Goal: Task Accomplishment & Management: Manage account settings

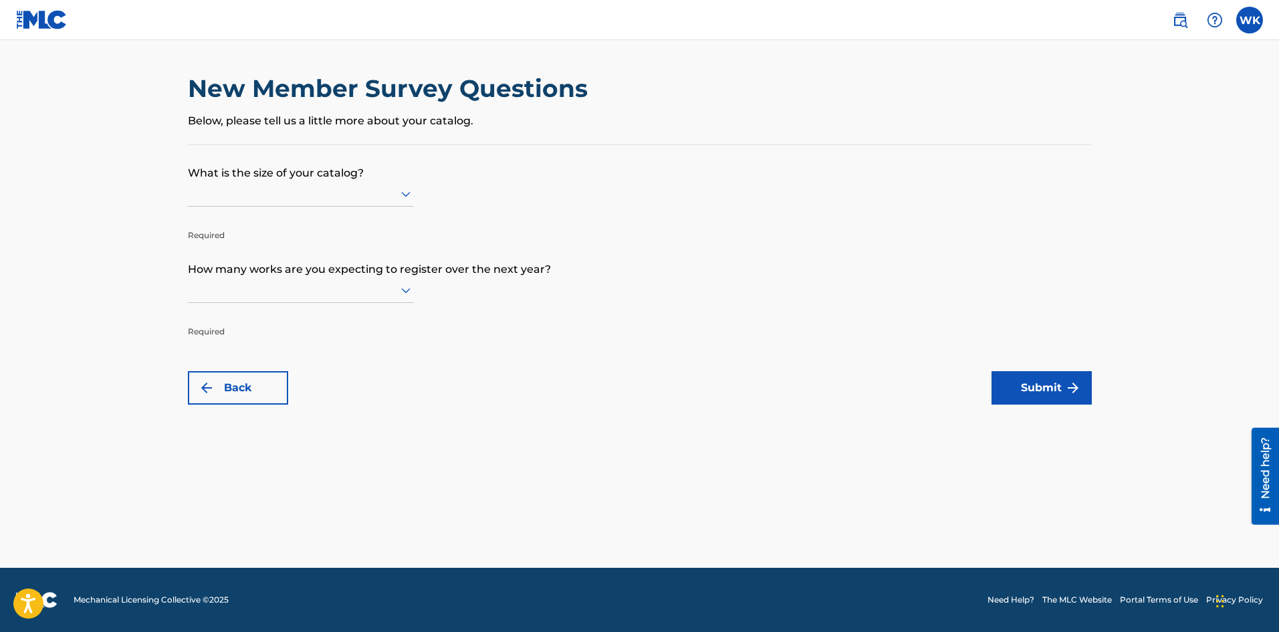
click at [279, 186] on div at bounding box center [301, 193] width 226 height 17
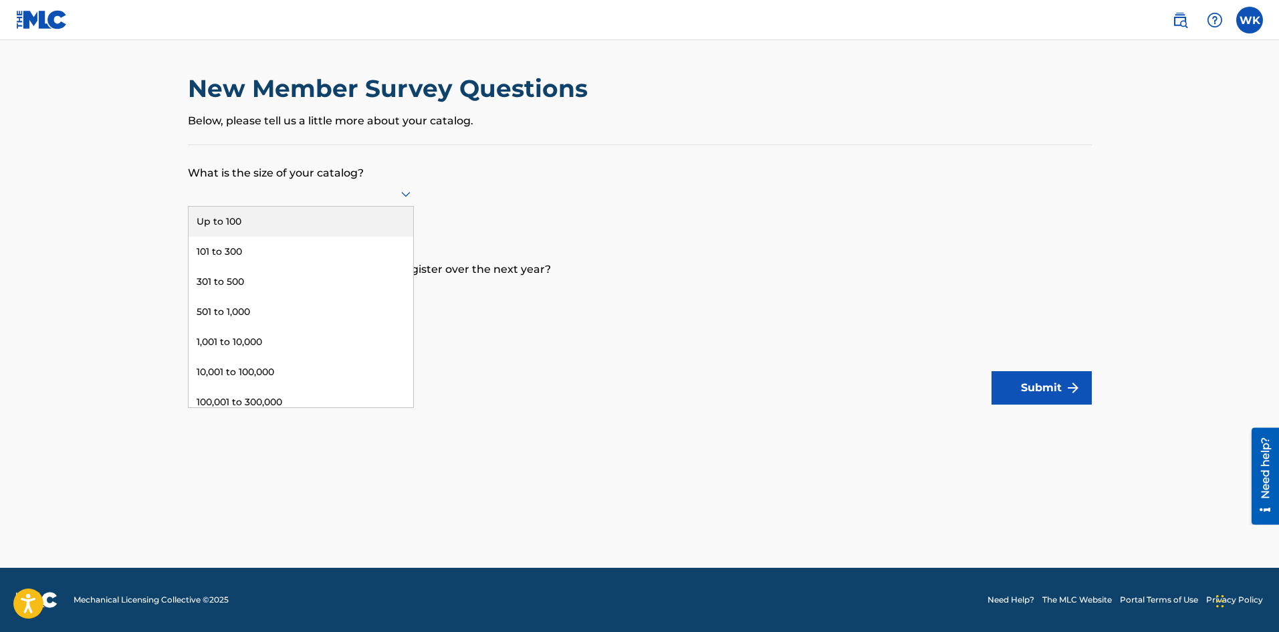
click at [296, 233] on div "Up to 100" at bounding box center [300, 222] width 225 height 30
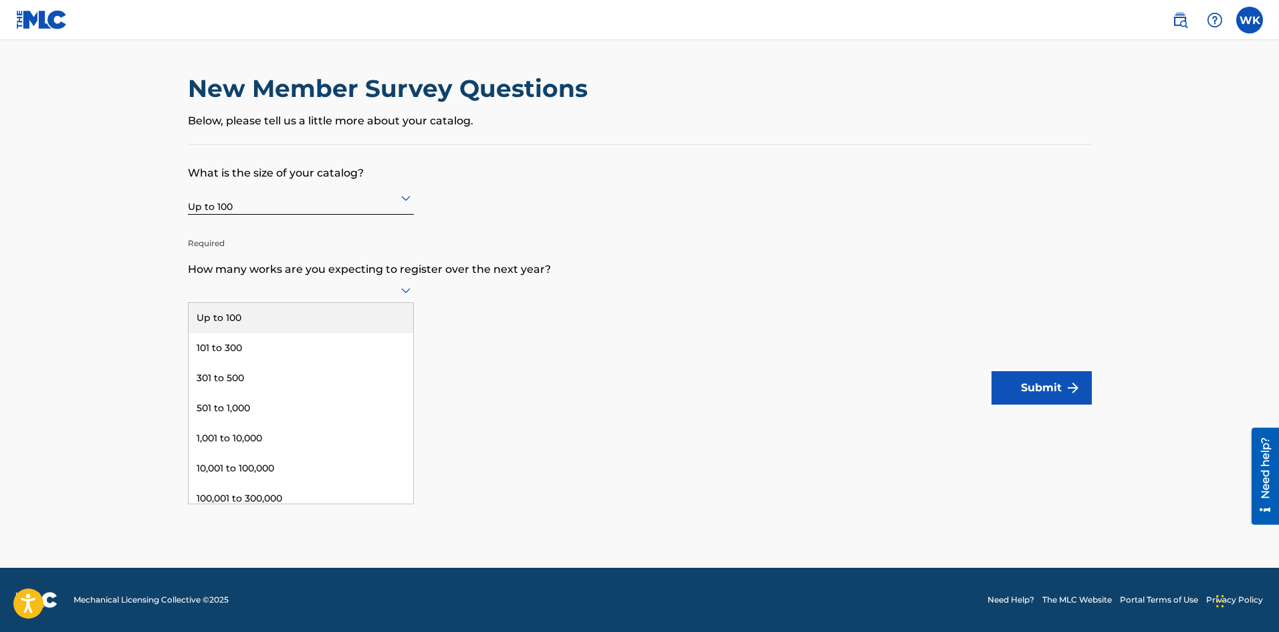
click at [289, 287] on div at bounding box center [301, 289] width 226 height 17
click at [284, 325] on div "Up to 100" at bounding box center [300, 318] width 225 height 30
click at [1079, 374] on button "Submit" at bounding box center [1041, 387] width 100 height 33
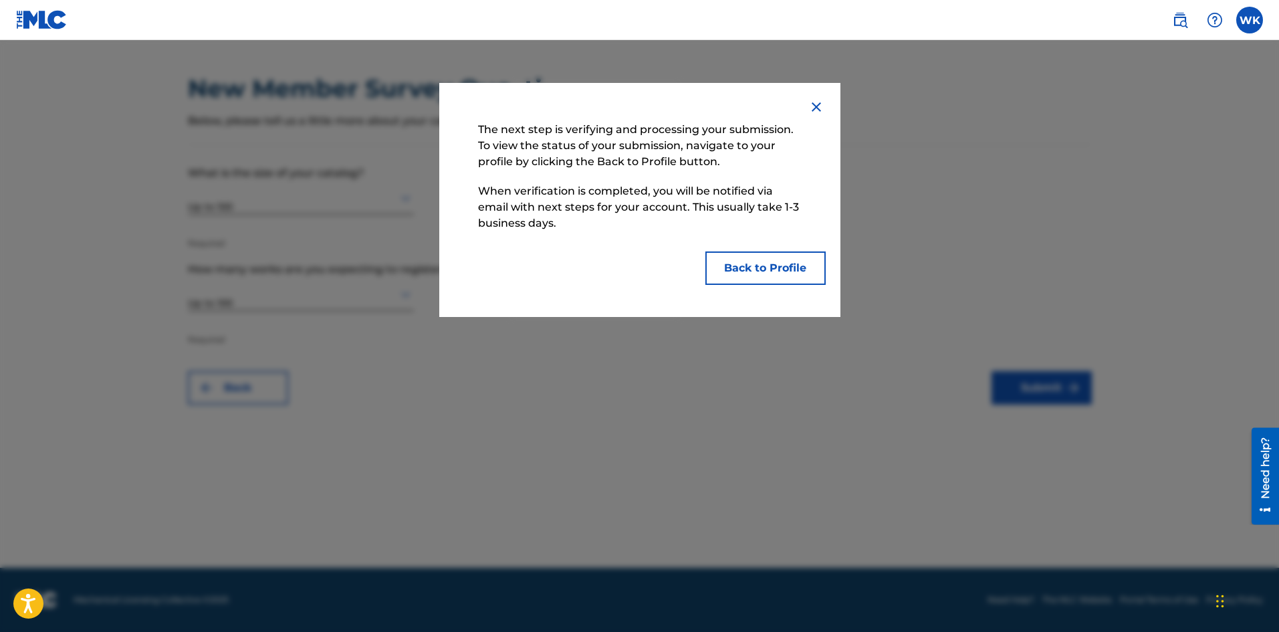
click at [735, 263] on button "Back to Profile" at bounding box center [765, 267] width 120 height 33
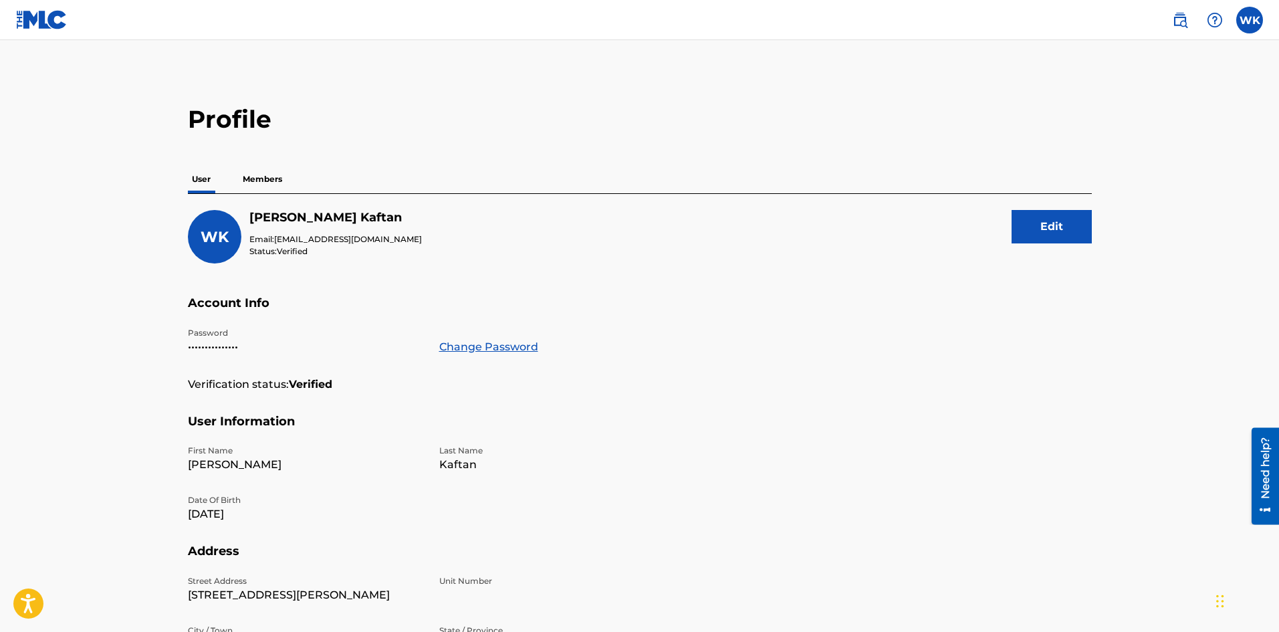
click at [398, 241] on div "WK [PERSON_NAME] Email: [EMAIL_ADDRESS][DOMAIN_NAME] Status: Verified Edit" at bounding box center [640, 253] width 904 height 86
click at [1265, 29] on nav "WK WK [PERSON_NAME] [PERSON_NAME][EMAIL_ADDRESS][DOMAIN_NAME] Notification Pref…" at bounding box center [639, 20] width 1279 height 40
click at [1240, 29] on label at bounding box center [1249, 20] width 27 height 27
click at [1249, 20] on input "WK [PERSON_NAME] [PERSON_NAME][EMAIL_ADDRESS][DOMAIN_NAME] Notification Prefere…" at bounding box center [1249, 20] width 0 height 0
click at [1156, 101] on div "WK [PERSON_NAME] [PERSON_NAME][EMAIL_ADDRESS][DOMAIN_NAME]" at bounding box center [1179, 85] width 166 height 73
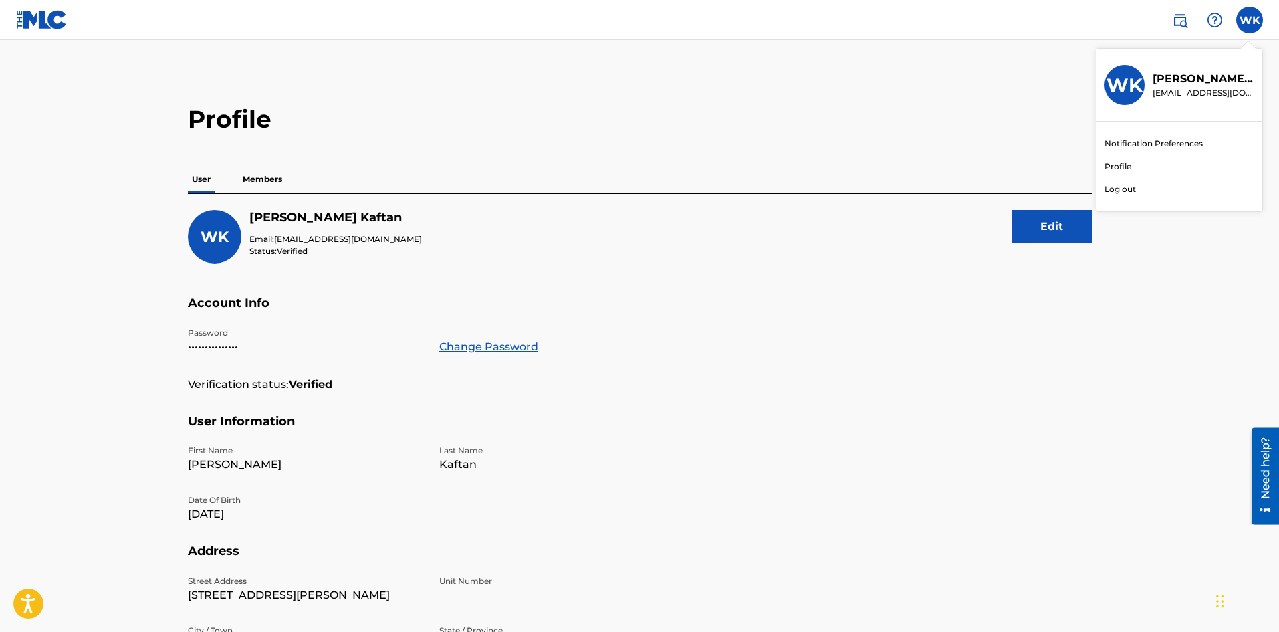
click at [1249, 20] on input "WK [PERSON_NAME] [PERSON_NAME][EMAIL_ADDRESS][DOMAIN_NAME] Notification Prefere…" at bounding box center [1249, 20] width 0 height 0
click at [1126, 163] on link "Profile" at bounding box center [1117, 166] width 27 height 12
click at [36, 11] on img at bounding box center [41, 19] width 51 height 19
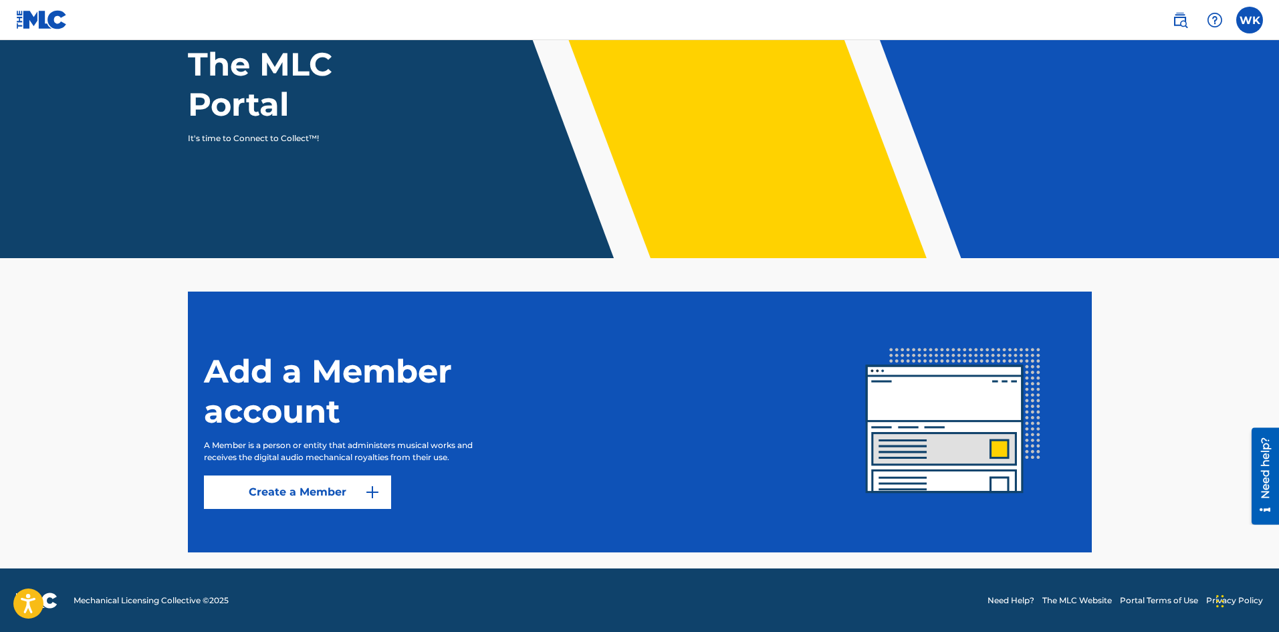
scroll to position [134, 0]
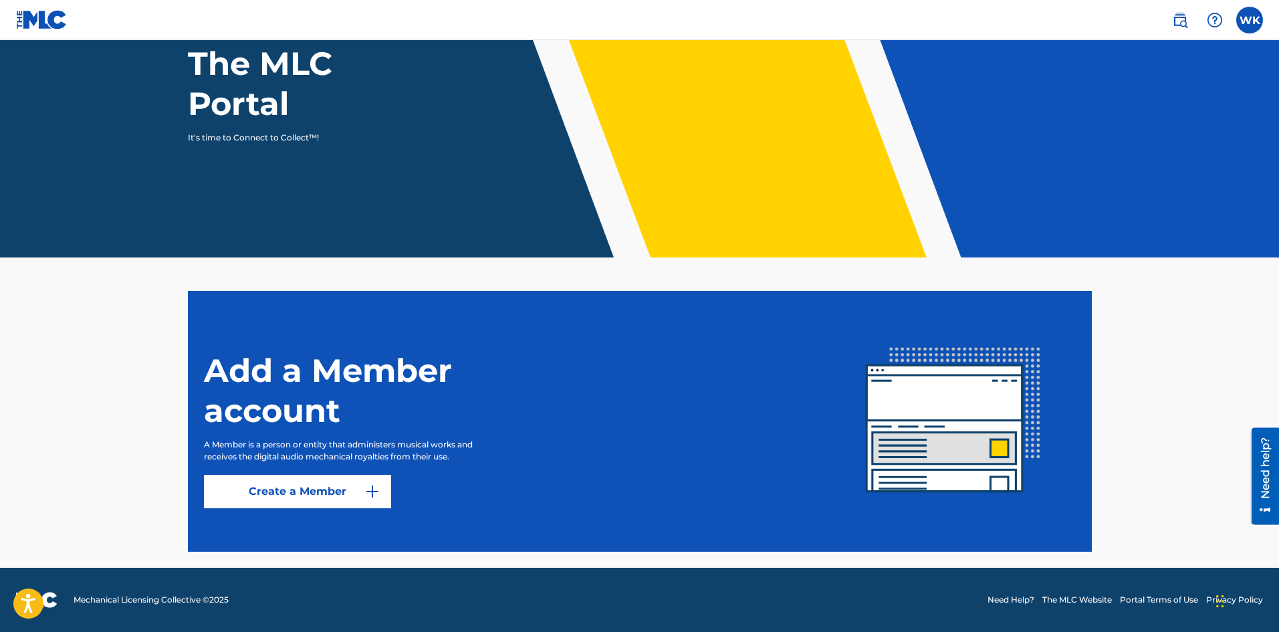
click at [247, 496] on link "Create a Member" at bounding box center [297, 491] width 187 height 33
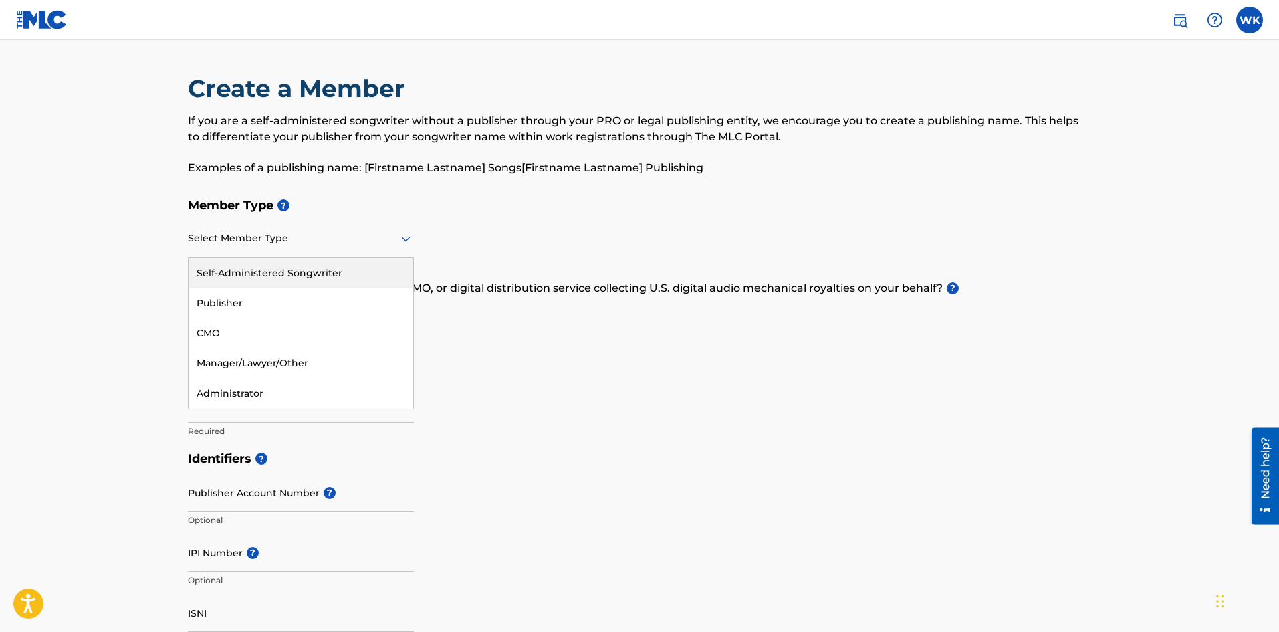
click at [207, 245] on div at bounding box center [301, 238] width 226 height 17
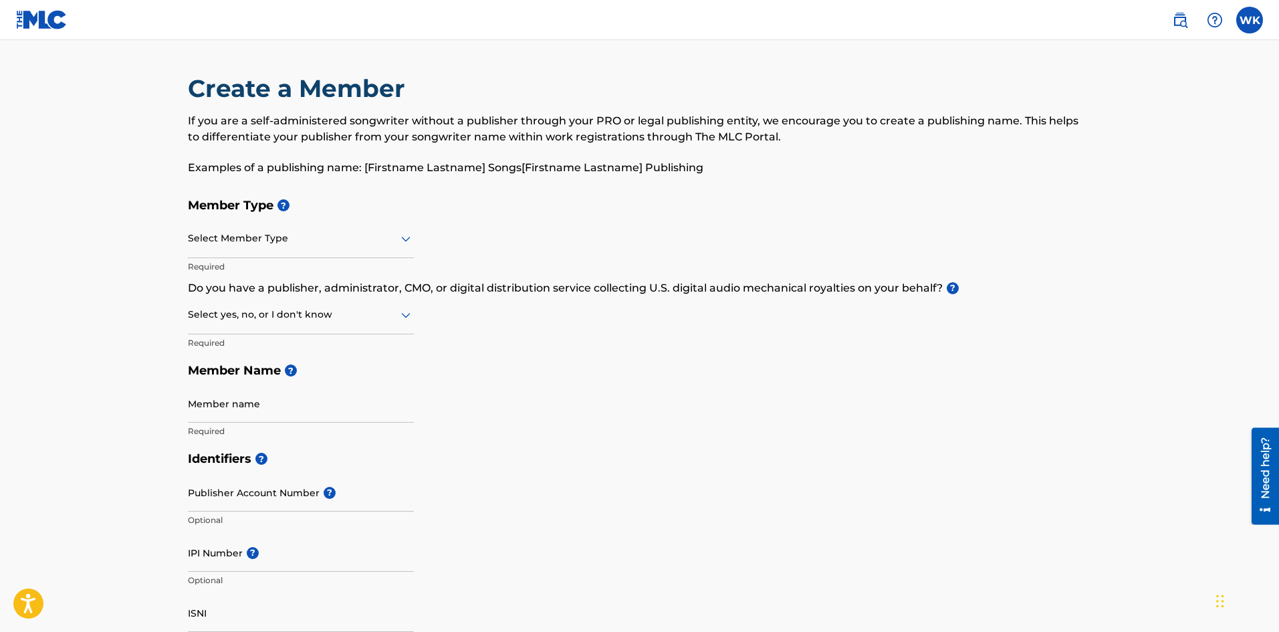
click at [603, 221] on div "Member Type ? Select Member Type Required Do you have a publisher, administrato…" at bounding box center [640, 317] width 904 height 253
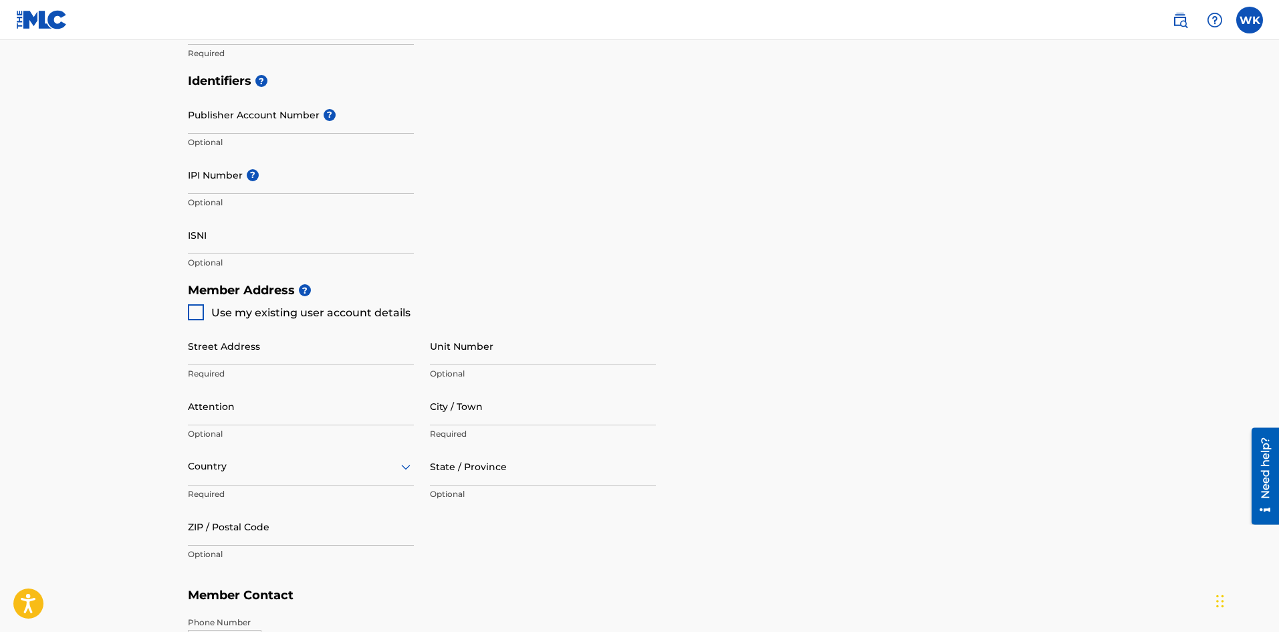
scroll to position [401, 0]
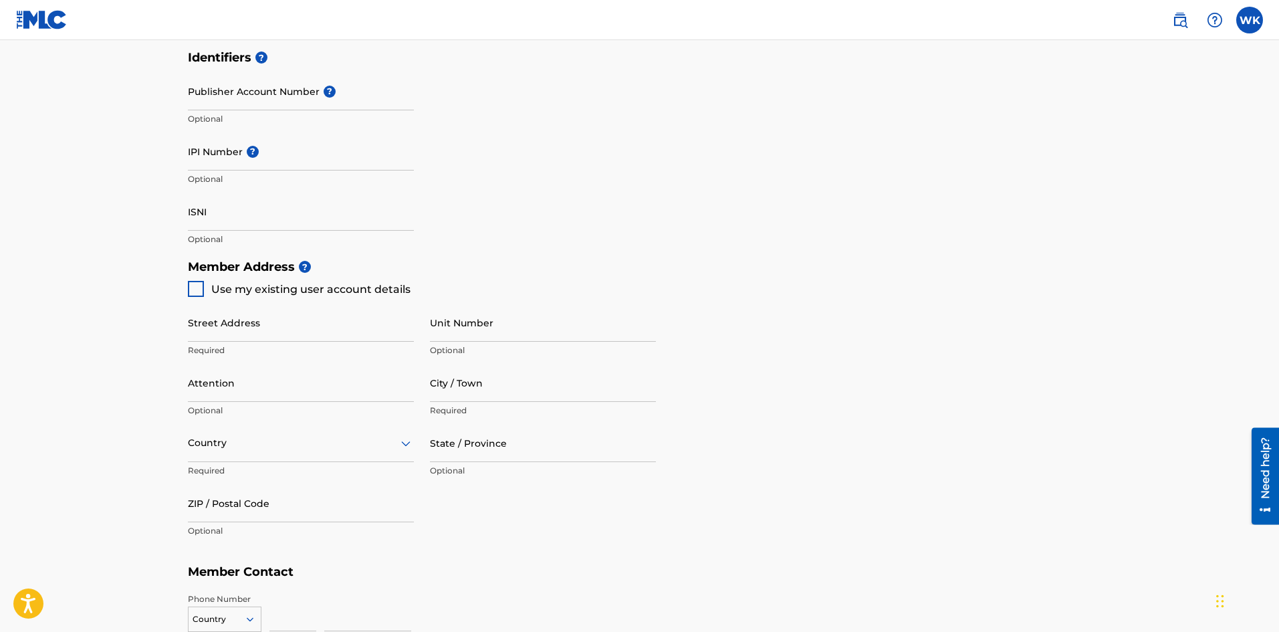
click at [1156, 23] on nav "WK WK [PERSON_NAME] [PERSON_NAME][EMAIL_ADDRESS][DOMAIN_NAME] Notification Pref…" at bounding box center [639, 20] width 1279 height 40
click at [1174, 21] on img at bounding box center [1180, 20] width 16 height 16
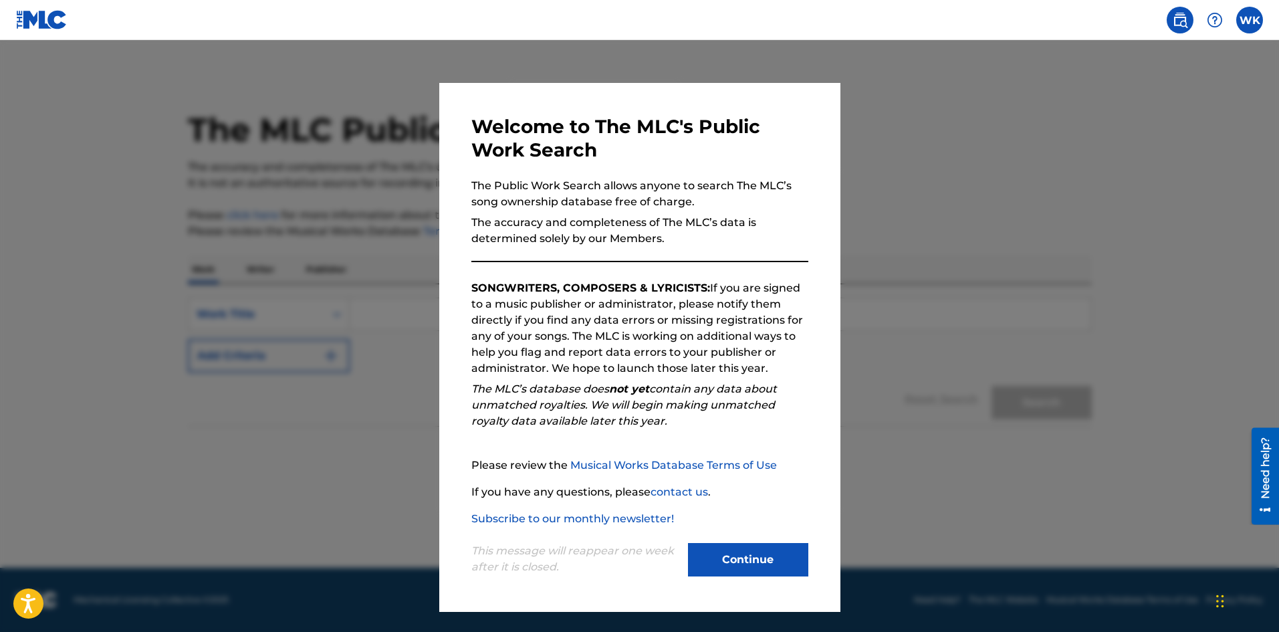
click at [704, 559] on button "Continue" at bounding box center [748, 559] width 120 height 33
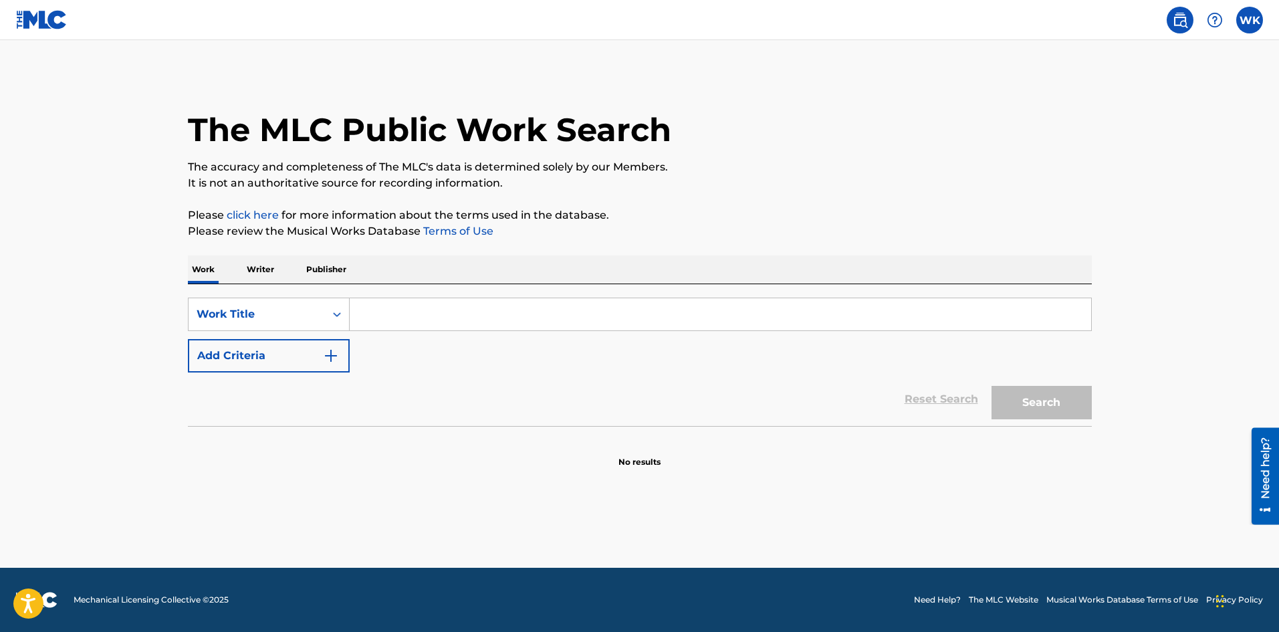
drag, startPoint x: 424, startPoint y: 323, endPoint x: 294, endPoint y: 372, distance: 139.4
click at [423, 323] on input "Search Form" at bounding box center [720, 314] width 741 height 32
click at [293, 372] on div "Reset Search Search" at bounding box center [640, 398] width 904 height 53
click at [293, 363] on button "Add Criteria" at bounding box center [269, 355] width 162 height 33
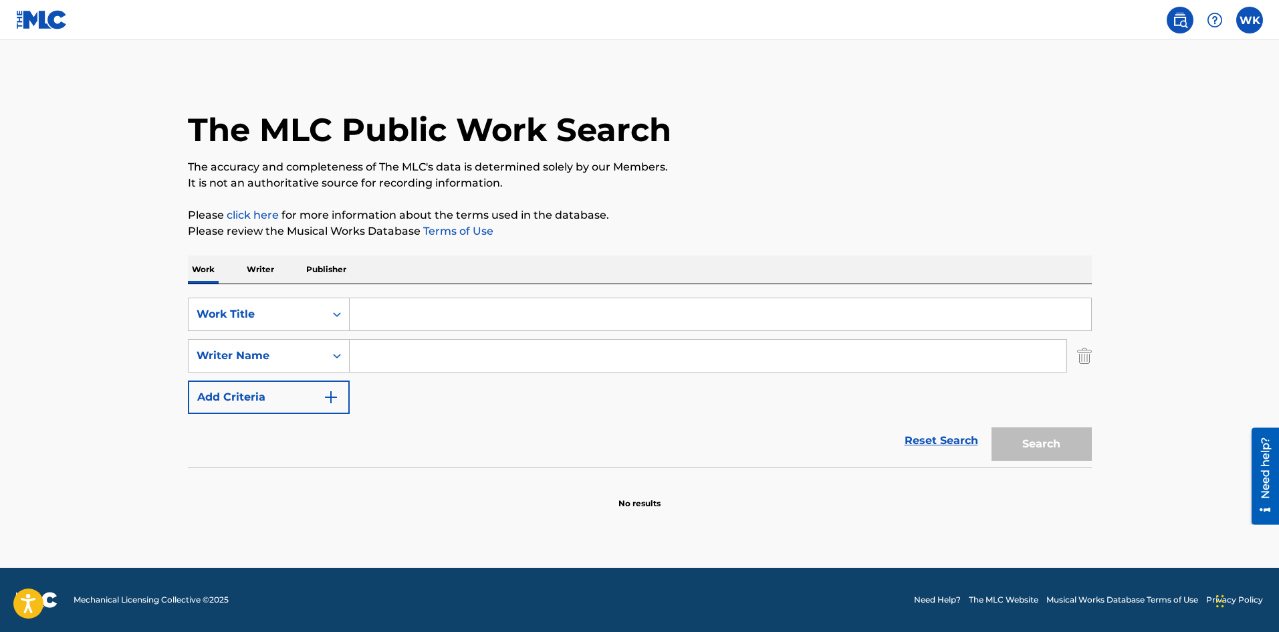
click at [440, 315] on input "Search Form" at bounding box center [720, 314] width 741 height 32
click at [364, 367] on input "Search Form" at bounding box center [708, 356] width 716 height 32
drag, startPoint x: 304, startPoint y: 401, endPoint x: 474, endPoint y: 391, distance: 170.1
click at [476, 390] on div "SearchWithCriteria24f04adc-724c-4457-8385-4726943d0e93 Work Title SearchWithCri…" at bounding box center [640, 355] width 904 height 116
click at [259, 273] on p "Writer" at bounding box center [260, 269] width 35 height 28
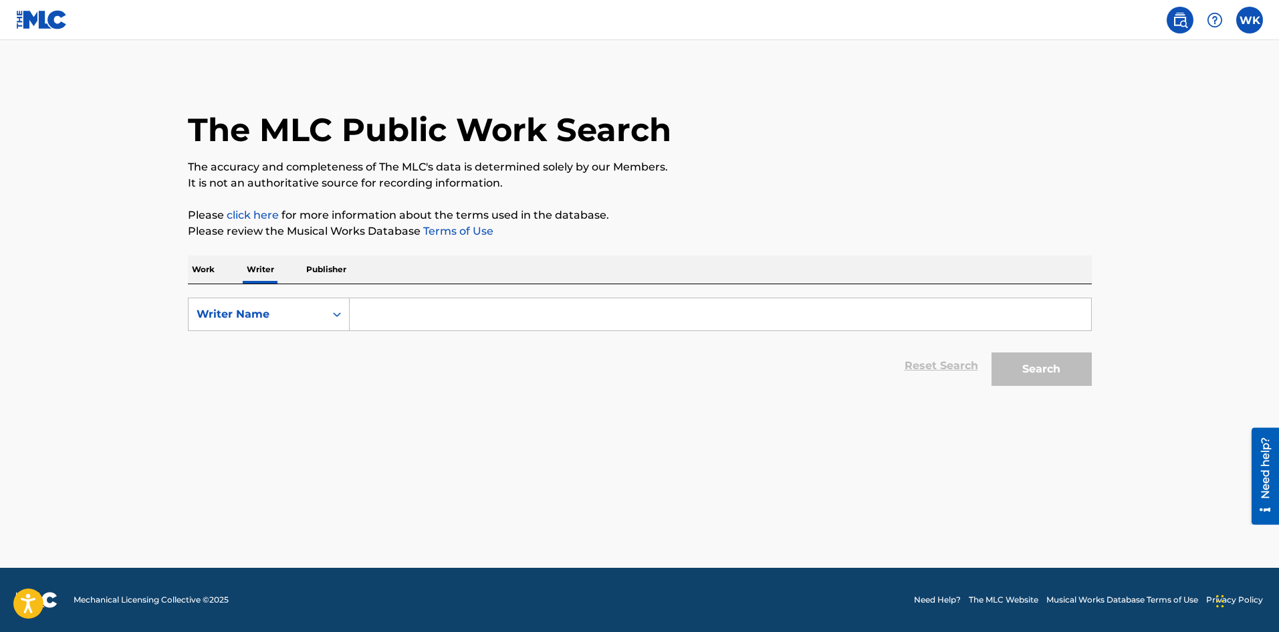
click at [226, 265] on div "Work Writer Publisher" at bounding box center [640, 269] width 904 height 28
click at [1257, 16] on label at bounding box center [1249, 20] width 27 height 27
click at [1249, 20] on input "WK [PERSON_NAME] [PERSON_NAME][EMAIL_ADDRESS][DOMAIN_NAME] Notification Prefere…" at bounding box center [1249, 20] width 0 height 0
click at [1150, 78] on div "[PERSON_NAME] [PERSON_NAME][EMAIL_ADDRESS][DOMAIN_NAME]" at bounding box center [1199, 85] width 110 height 28
click at [1249, 20] on input "WK [PERSON_NAME] [PERSON_NAME][EMAIL_ADDRESS][DOMAIN_NAME] Notification Prefere…" at bounding box center [1249, 20] width 0 height 0
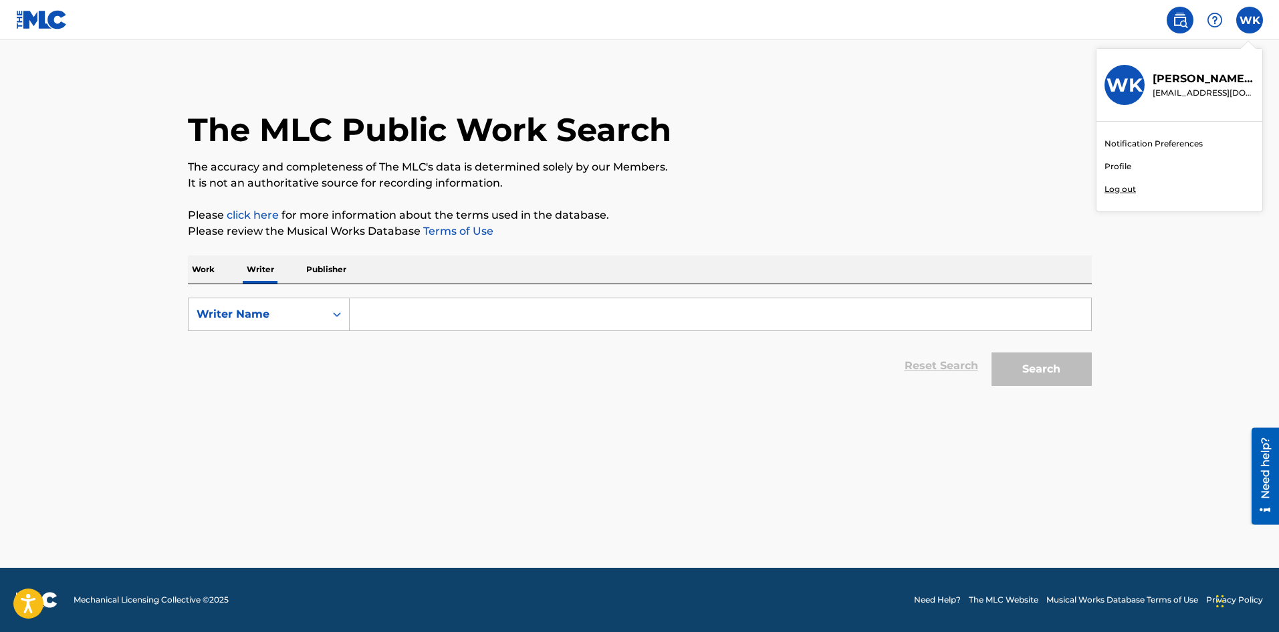
click at [1118, 172] on link "Profile" at bounding box center [1117, 166] width 27 height 12
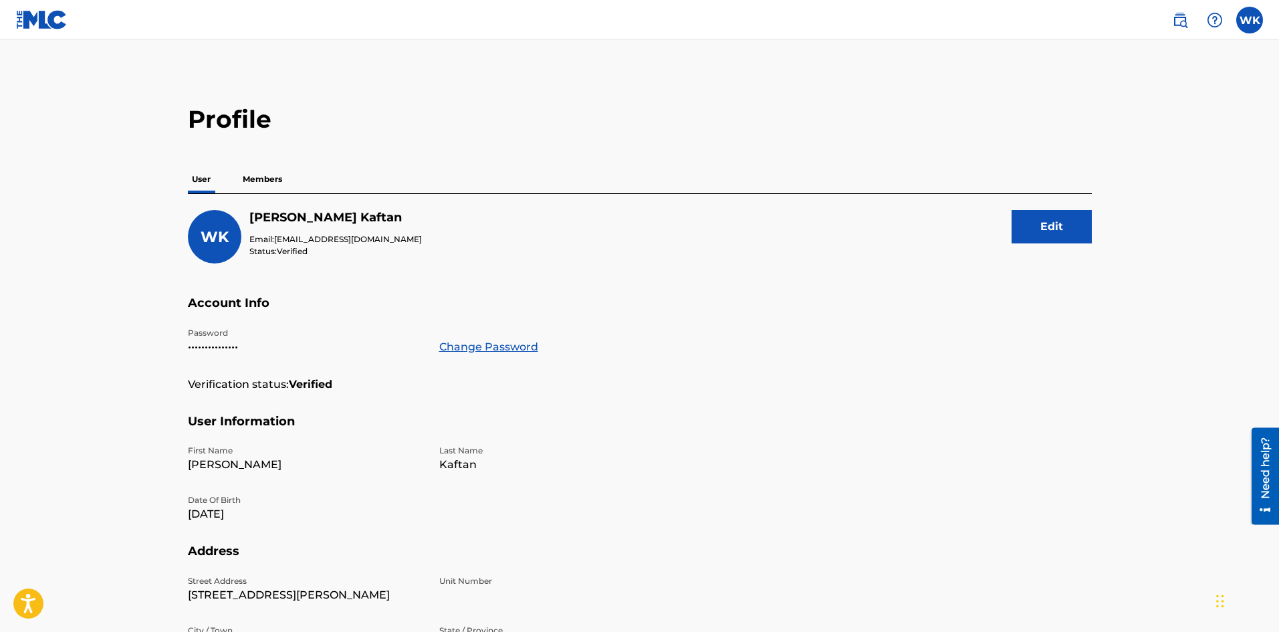
click at [257, 184] on p "Members" at bounding box center [262, 179] width 47 height 28
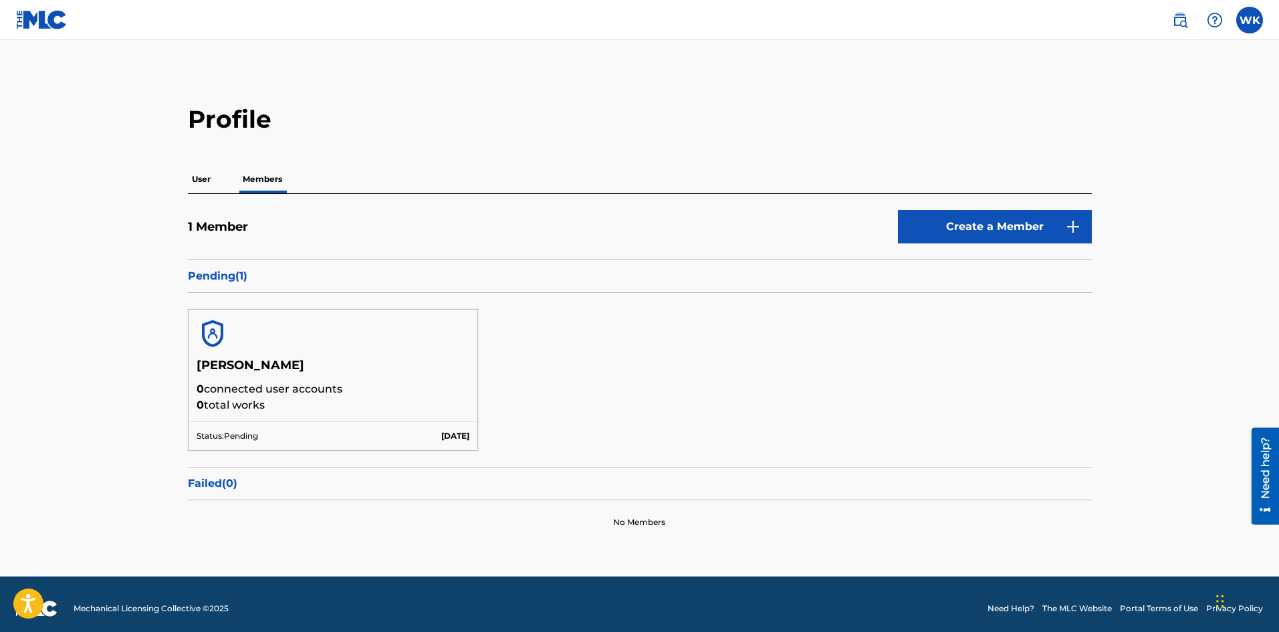
click at [399, 196] on div "1 Member Create a Member Pending ( 1 ) [PERSON_NAME] 0 connected user accounts …" at bounding box center [640, 369] width 904 height 350
click at [266, 377] on h5 "[PERSON_NAME]" at bounding box center [332, 369] width 273 height 23
click at [197, 176] on p "User" at bounding box center [201, 179] width 27 height 28
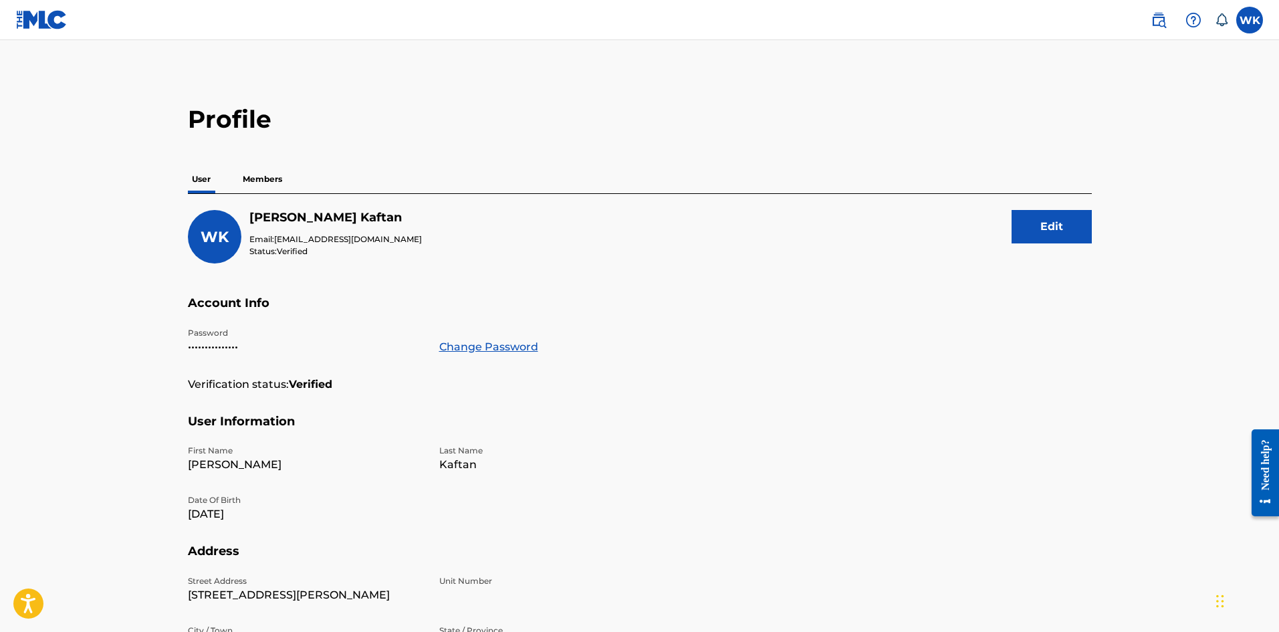
click at [1151, 20] on img at bounding box center [1158, 20] width 16 height 16
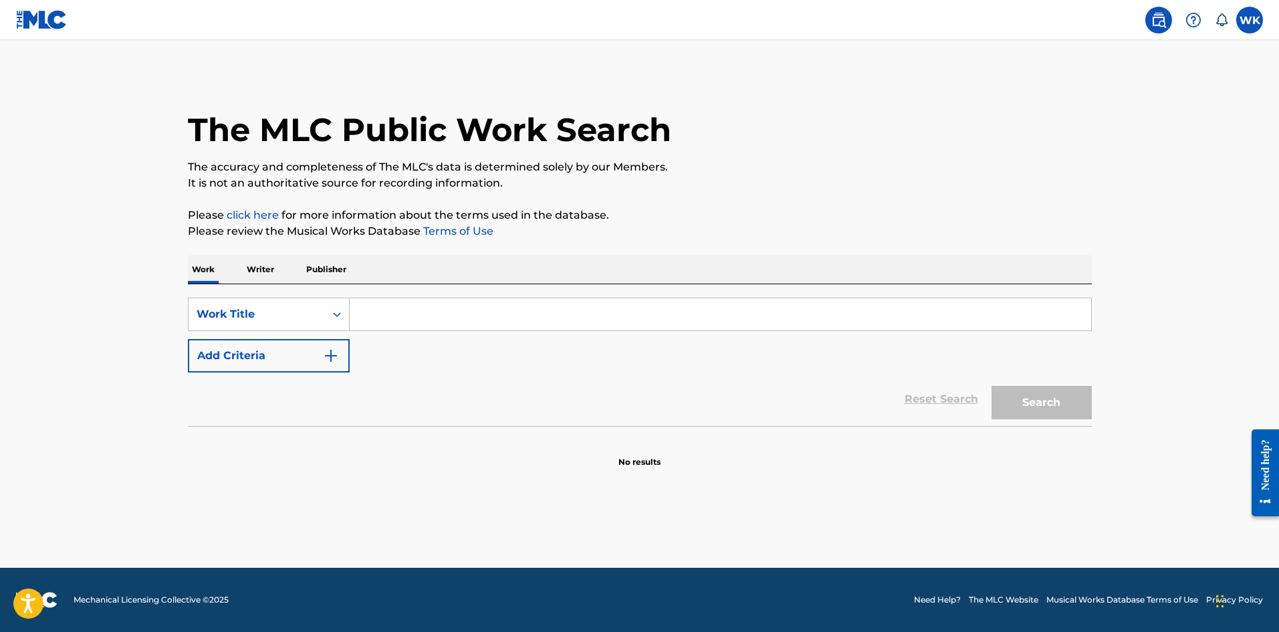
click at [399, 322] on input "Search Form" at bounding box center [720, 314] width 741 height 32
click at [304, 307] on div "Work Title" at bounding box center [256, 314] width 120 height 16
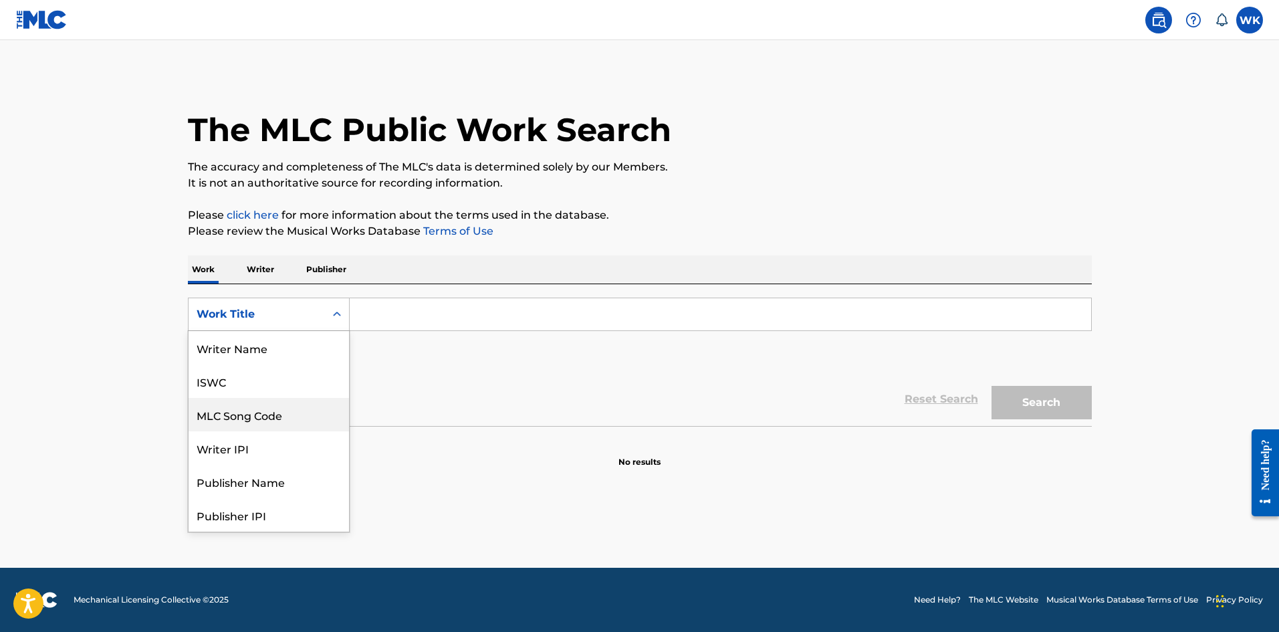
scroll to position [67, 0]
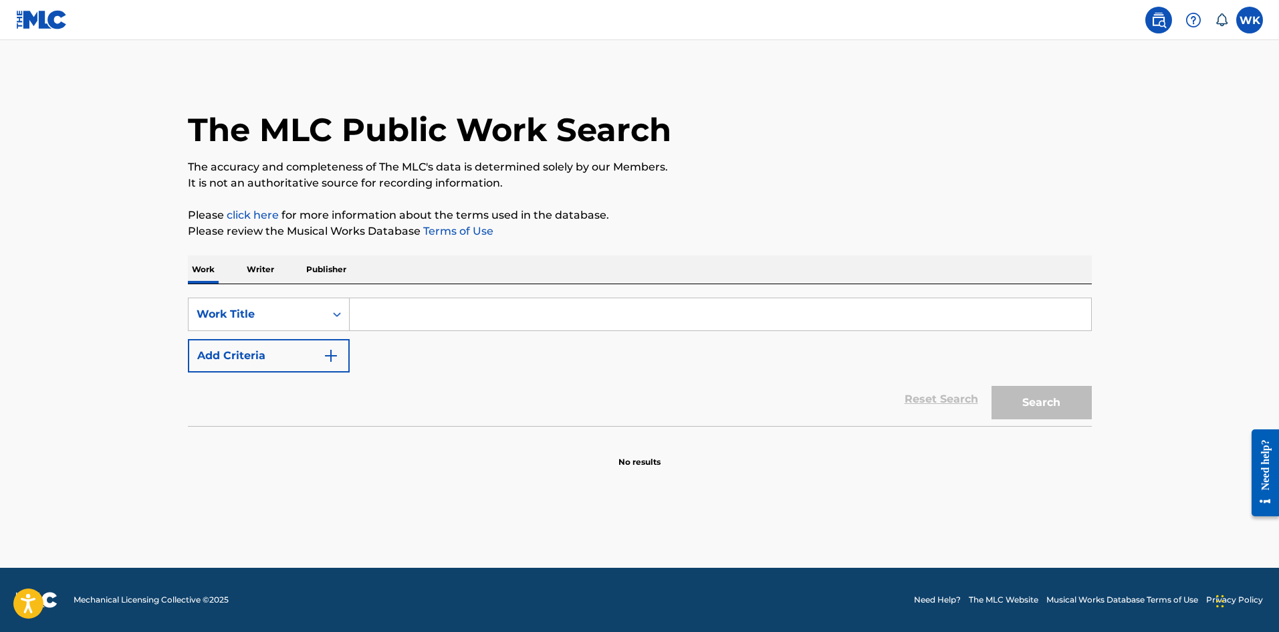
click at [307, 219] on p "Please click here for more information about the terms used in the database." at bounding box center [640, 215] width 904 height 16
click at [39, 1] on link at bounding box center [41, 19] width 51 height 39
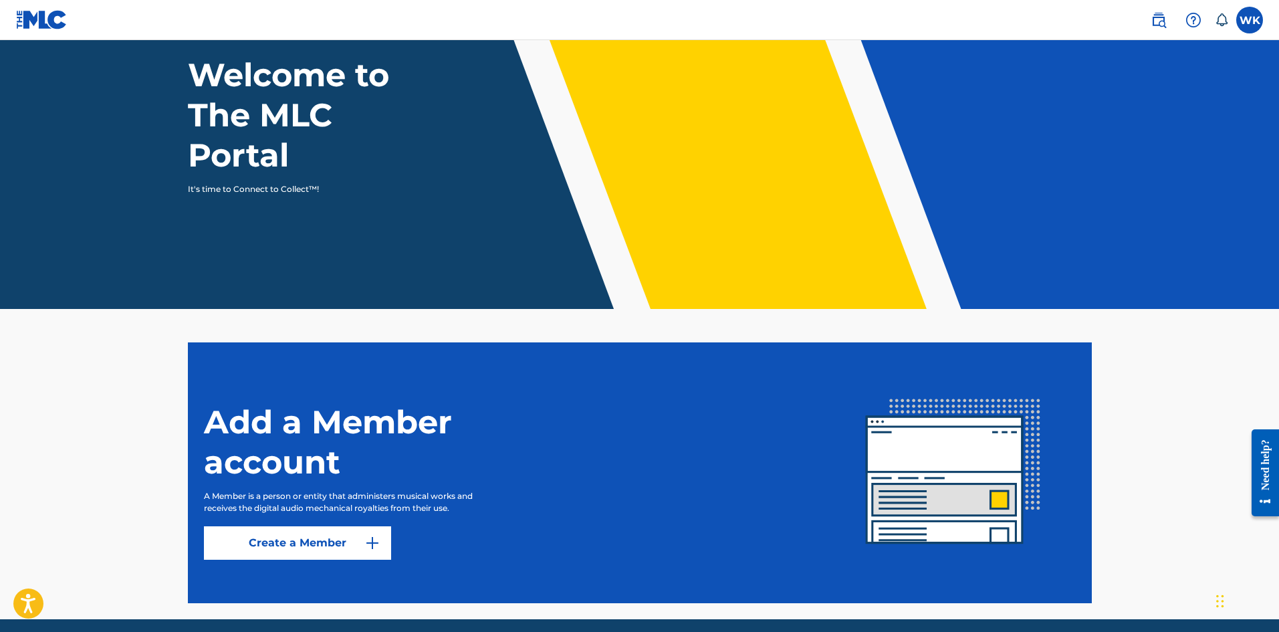
scroll to position [134, 0]
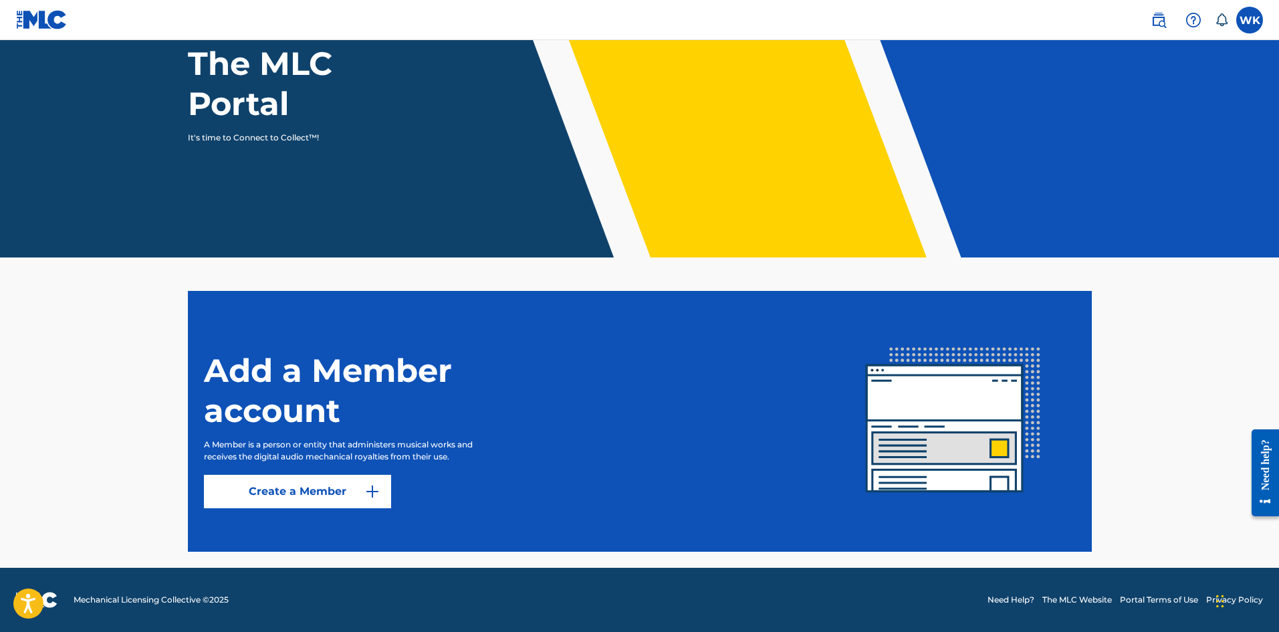
click at [305, 493] on link "Create a Member" at bounding box center [297, 491] width 187 height 33
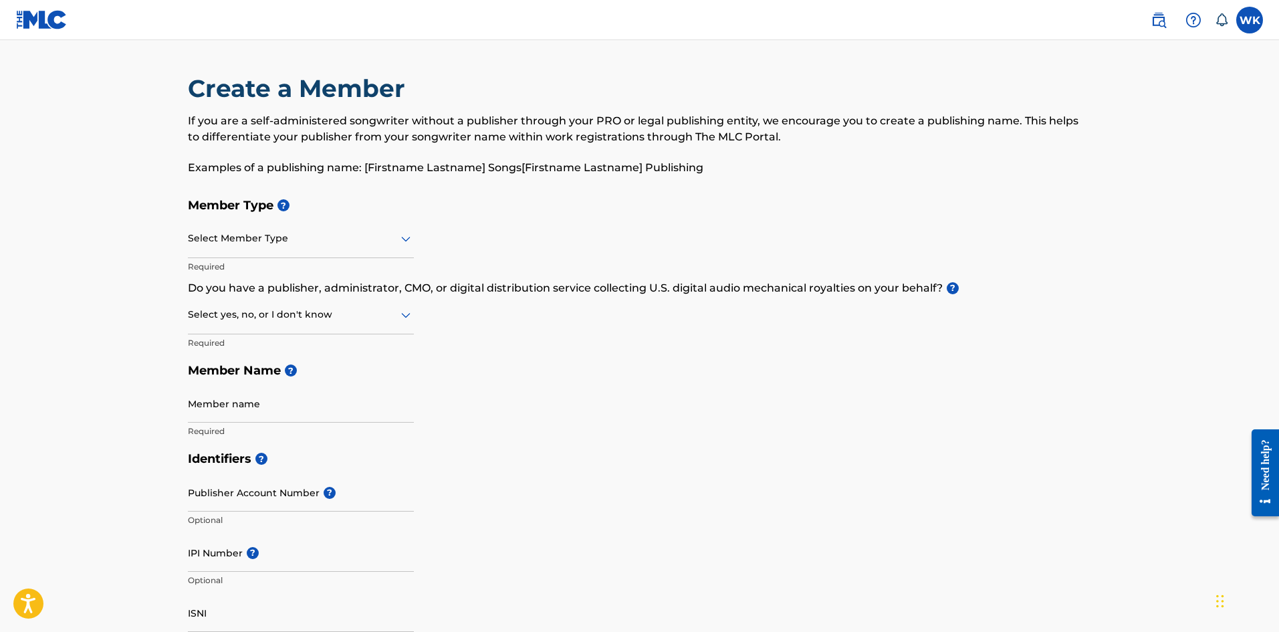
click at [243, 242] on div at bounding box center [301, 238] width 226 height 17
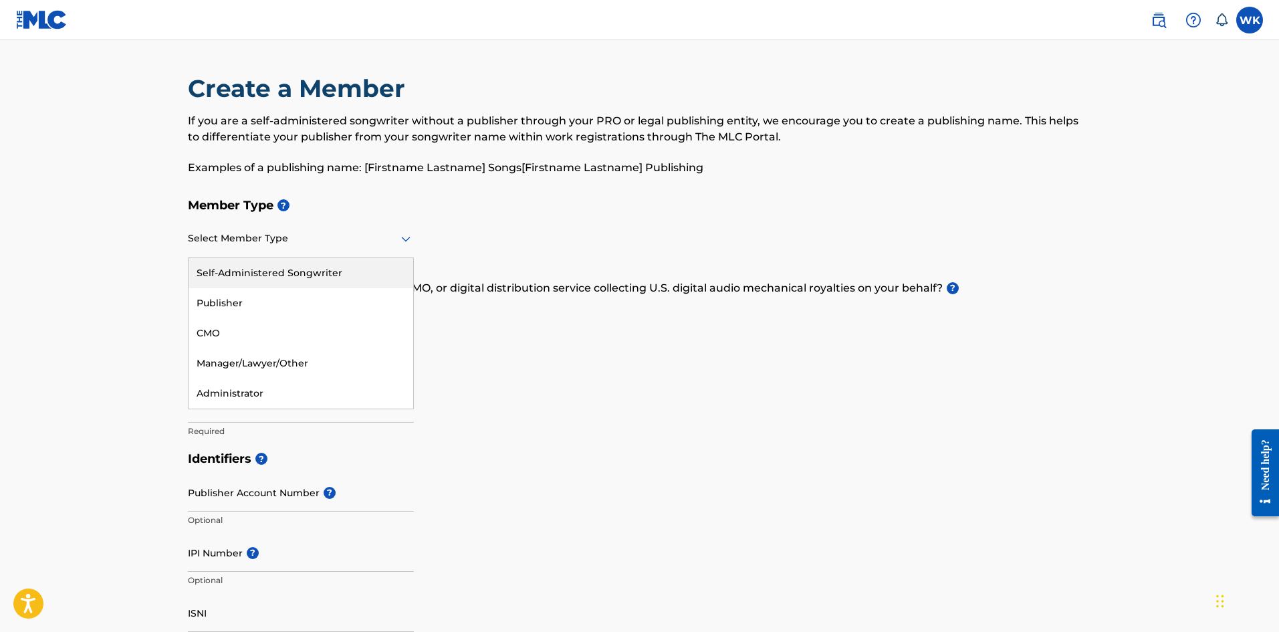
drag, startPoint x: 358, startPoint y: 197, endPoint x: 572, endPoint y: 179, distance: 215.3
click at [364, 196] on h5 "Member Type ?" at bounding box center [640, 205] width 904 height 29
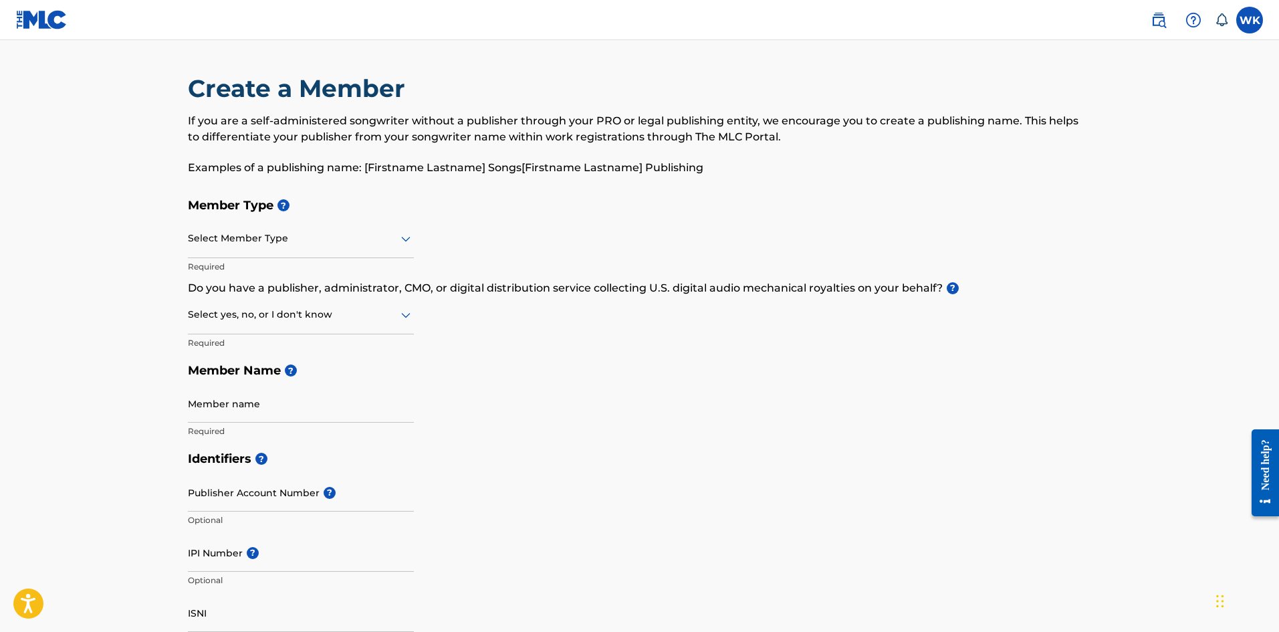
click at [1243, 23] on label at bounding box center [1249, 20] width 27 height 27
click at [1249, 20] on input "WK [PERSON_NAME] [PERSON_NAME][EMAIL_ADDRESS][DOMAIN_NAME] Notification Prefere…" at bounding box center [1249, 20] width 0 height 0
click at [1156, 79] on p "William Kaftan" at bounding box center [1203, 79] width 102 height 16
click at [1249, 20] on input "WK [PERSON_NAME] [PERSON_NAME][EMAIL_ADDRESS][DOMAIN_NAME] Notification Prefere…" at bounding box center [1249, 20] width 0 height 0
click at [1120, 160] on link "Profile" at bounding box center [1117, 166] width 27 height 12
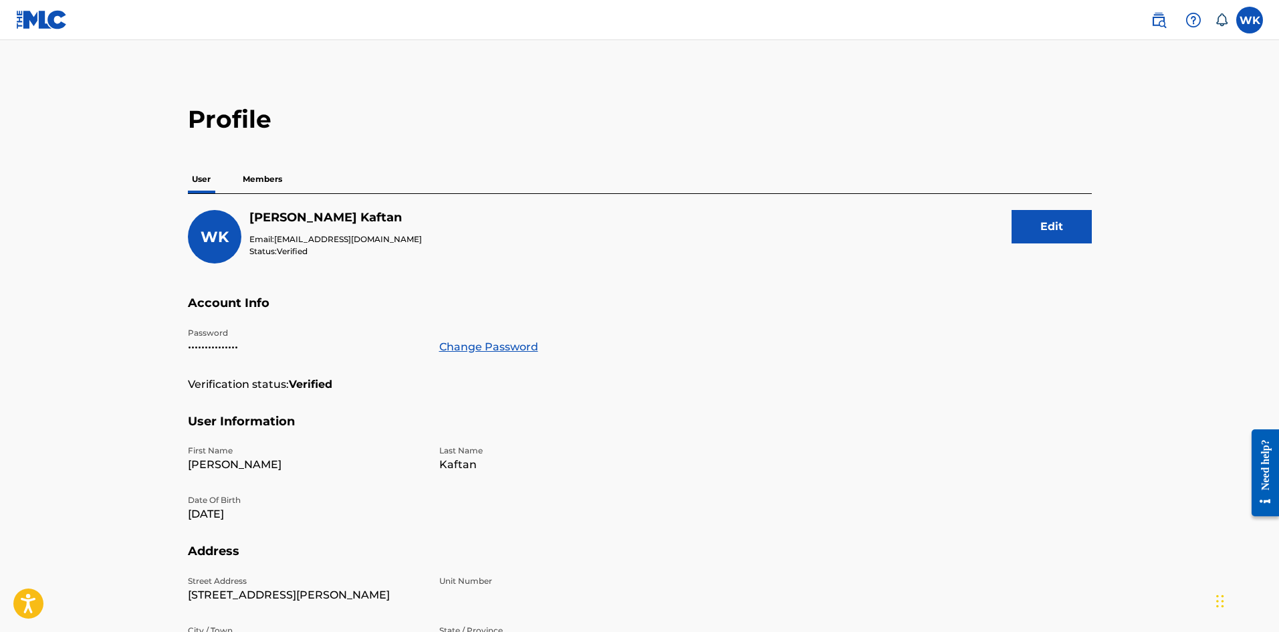
click at [266, 189] on p "Members" at bounding box center [262, 179] width 47 height 28
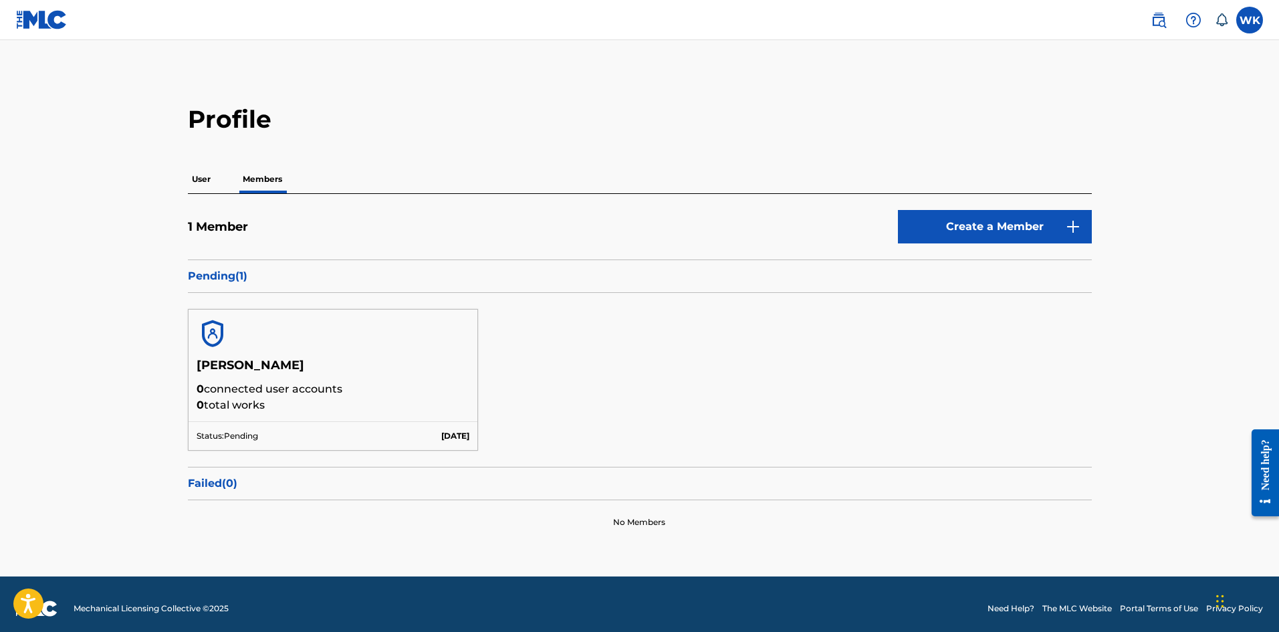
click at [238, 360] on h5 "[PERSON_NAME]" at bounding box center [332, 369] width 273 height 23
click at [215, 272] on p "Pending ( 1 )" at bounding box center [640, 276] width 904 height 16
click at [447, 454] on div "William Kaftan 0 connected user accounts 0 total works Status: Pending Aug 20 2…" at bounding box center [640, 380] width 904 height 174
click at [442, 437] on p "[DATE]" at bounding box center [455, 436] width 28 height 12
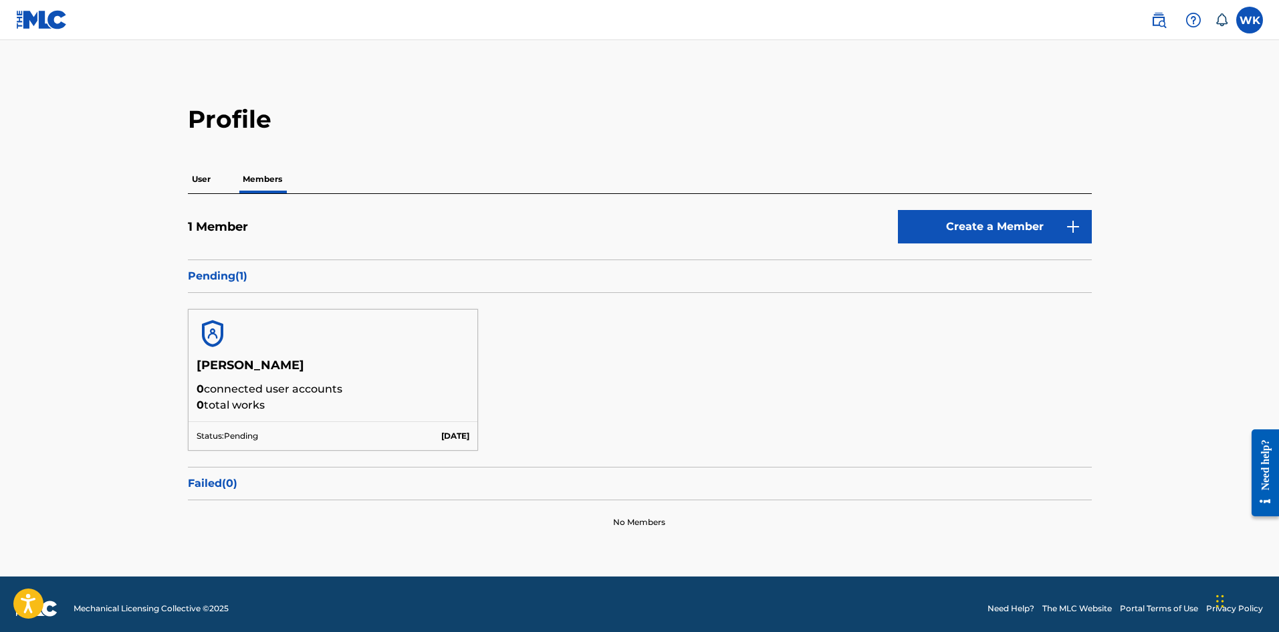
click at [442, 437] on p "[DATE]" at bounding box center [455, 436] width 28 height 12
